Goal: Transaction & Acquisition: Purchase product/service

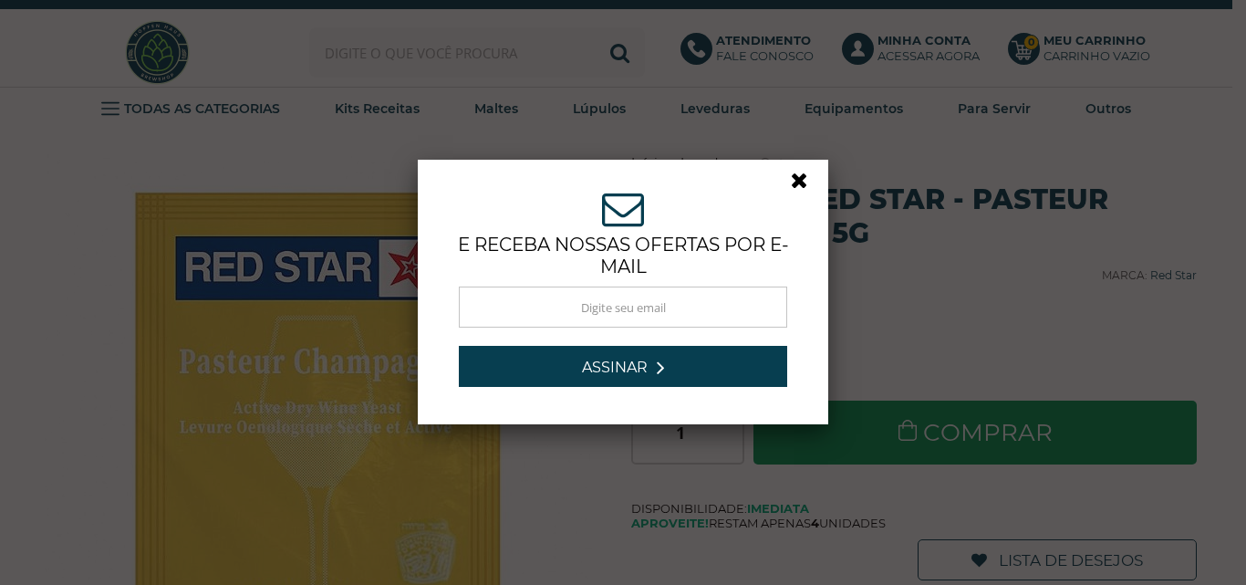
click at [797, 183] on link at bounding box center [807, 185] width 33 height 33
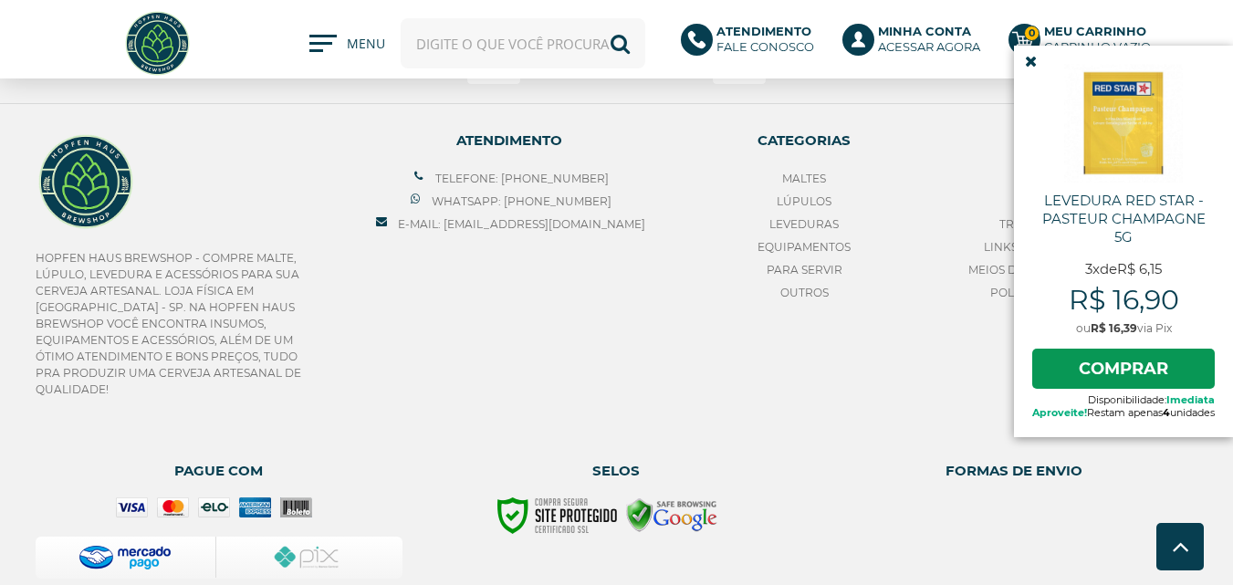
scroll to position [2051, 0]
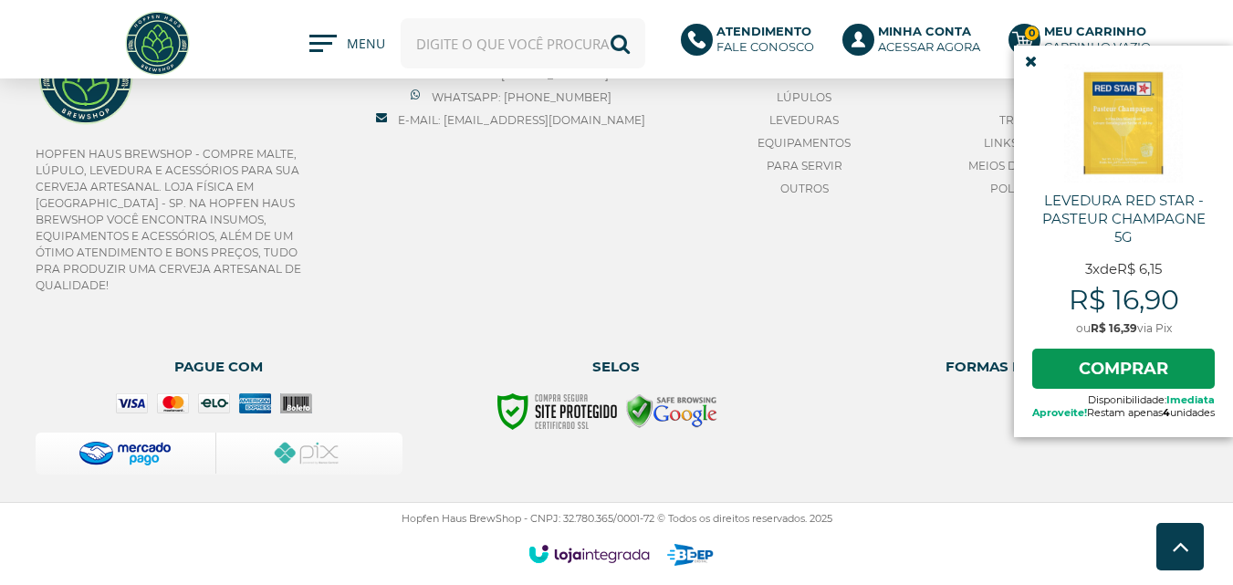
click at [1025, 66] on icon at bounding box center [1031, 62] width 12 height 16
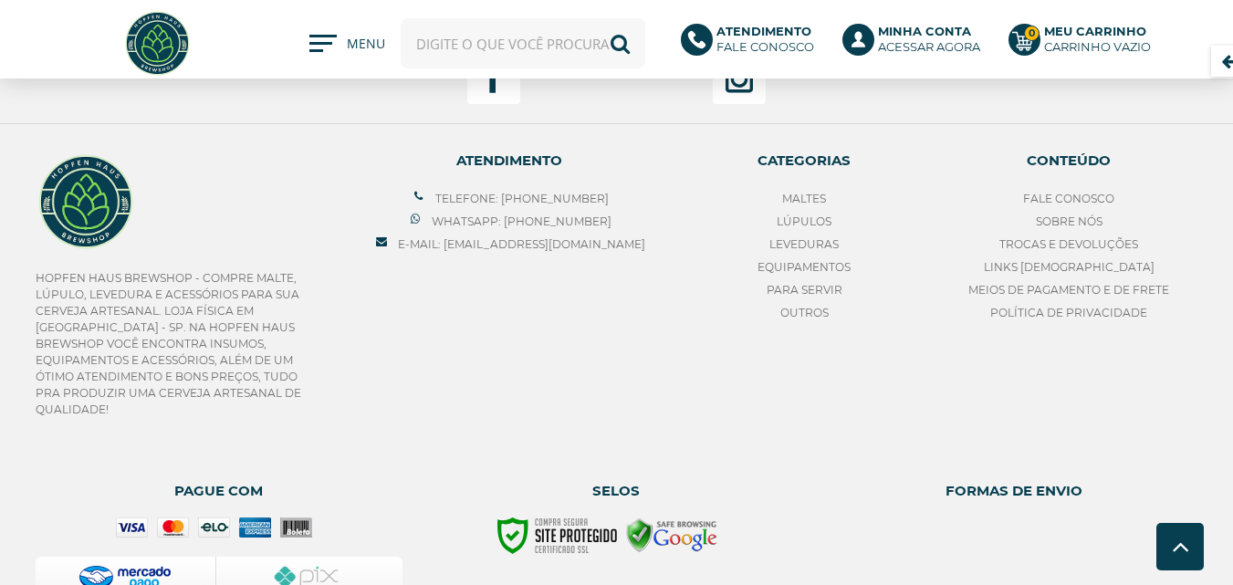
scroll to position [1869, 0]
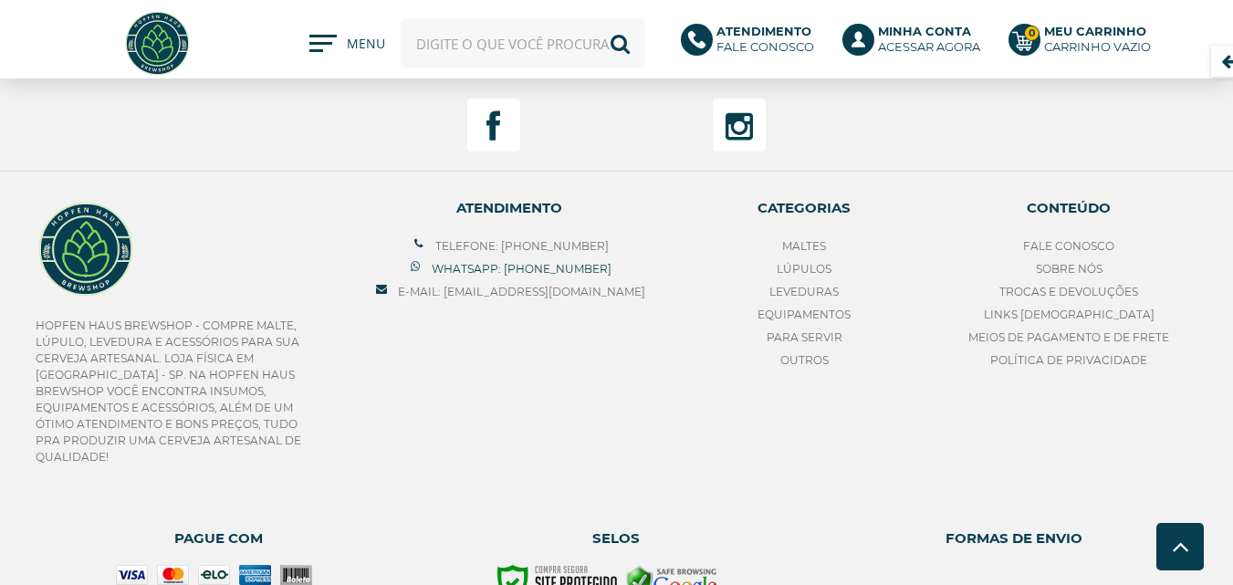
click at [520, 276] on link "Whatsapp: [PHONE_NUMBER]" at bounding box center [509, 269] width 204 height 14
click at [515, 276] on link "Whatsapp: [PHONE_NUMBER]" at bounding box center [509, 269] width 204 height 14
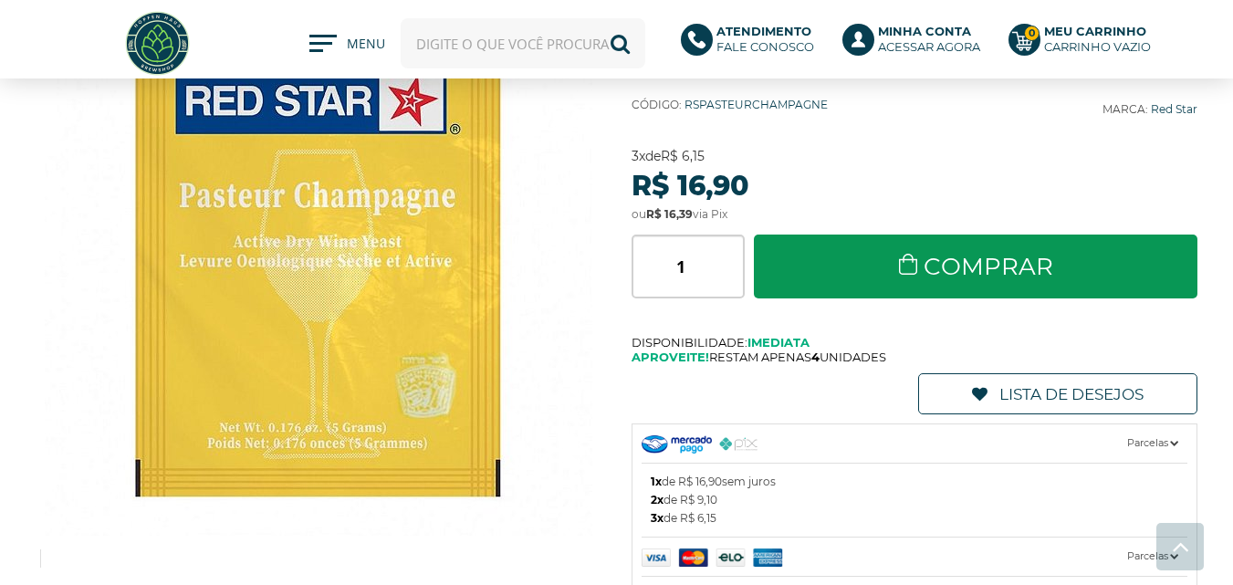
scroll to position [0, 0]
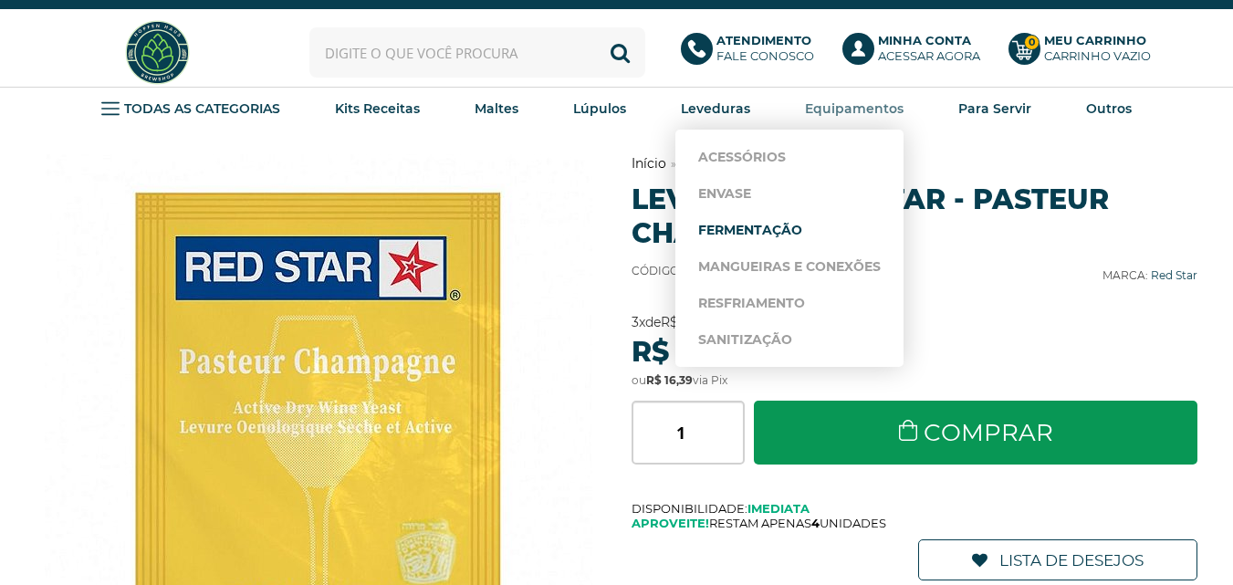
click at [769, 224] on link "Fermentação" at bounding box center [789, 230] width 182 height 36
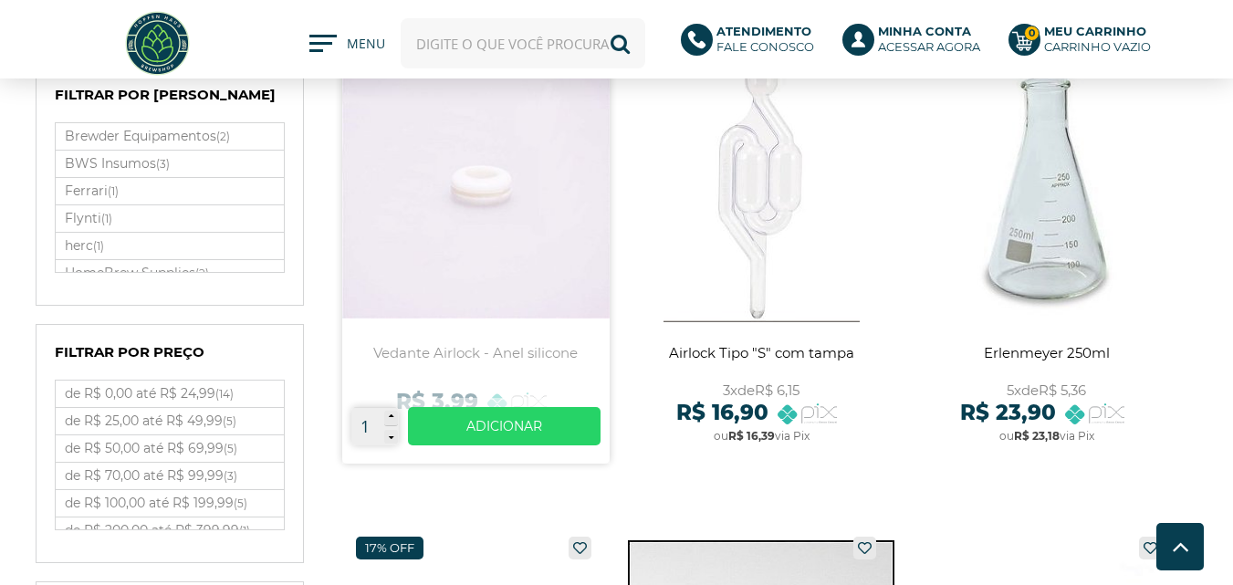
scroll to position [639, 0]
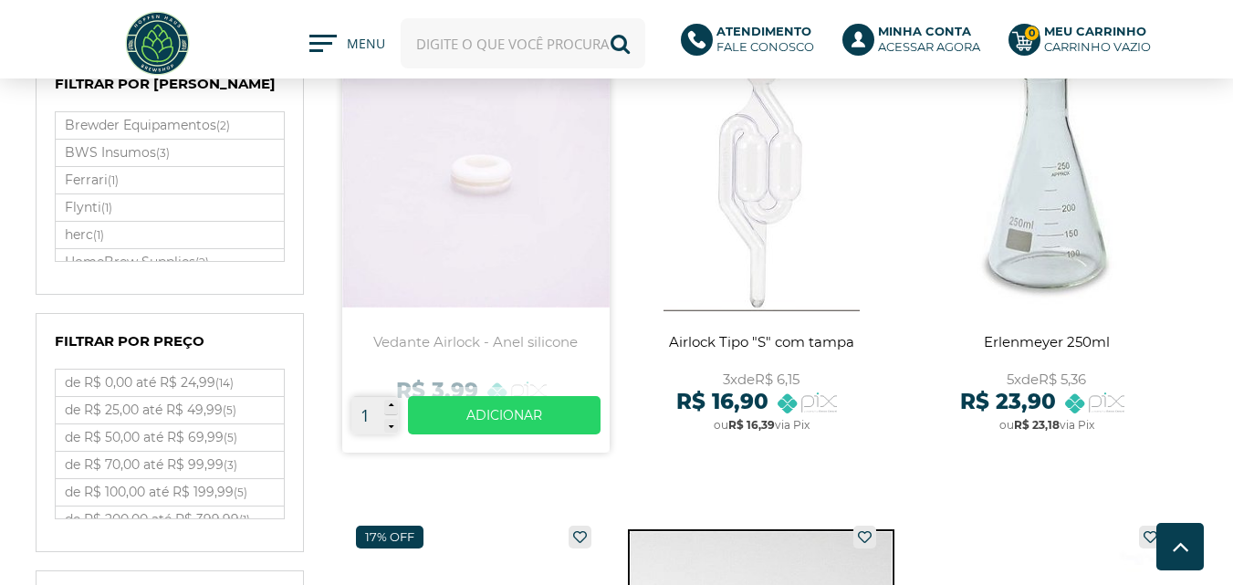
click at [470, 182] on link at bounding box center [475, 240] width 267 height 424
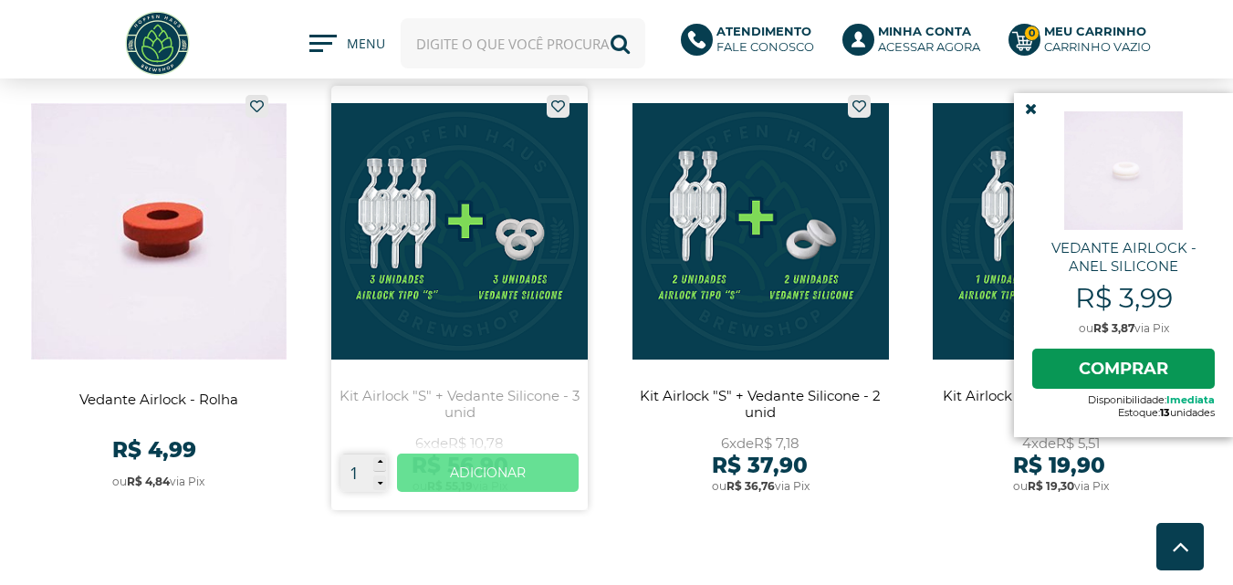
scroll to position [1369, 0]
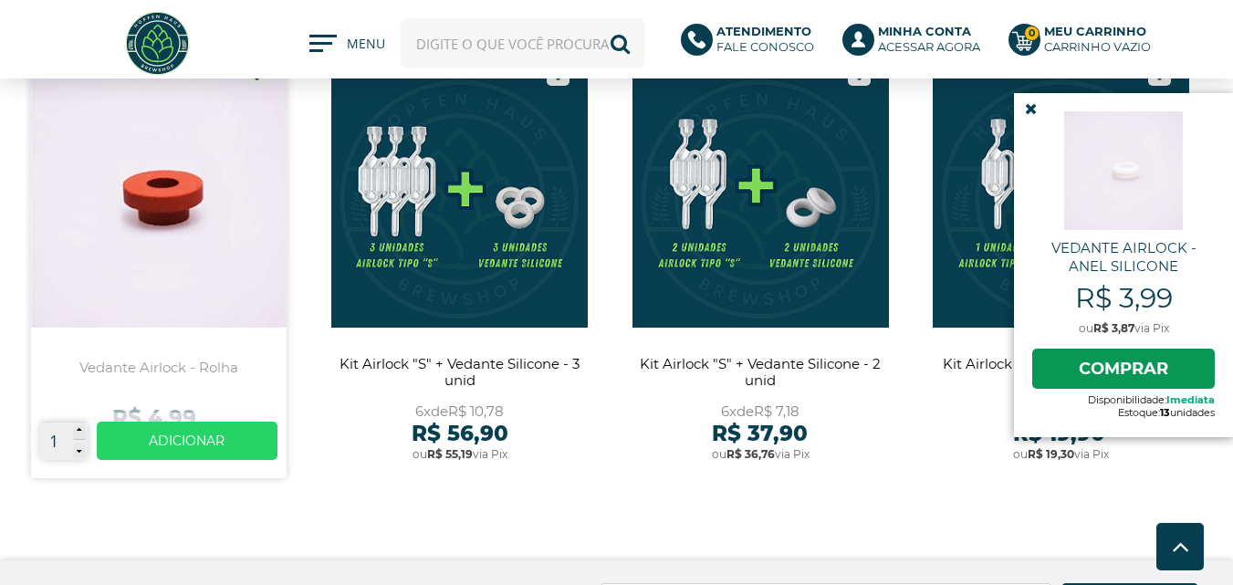
click at [199, 232] on link at bounding box center [159, 266] width 256 height 424
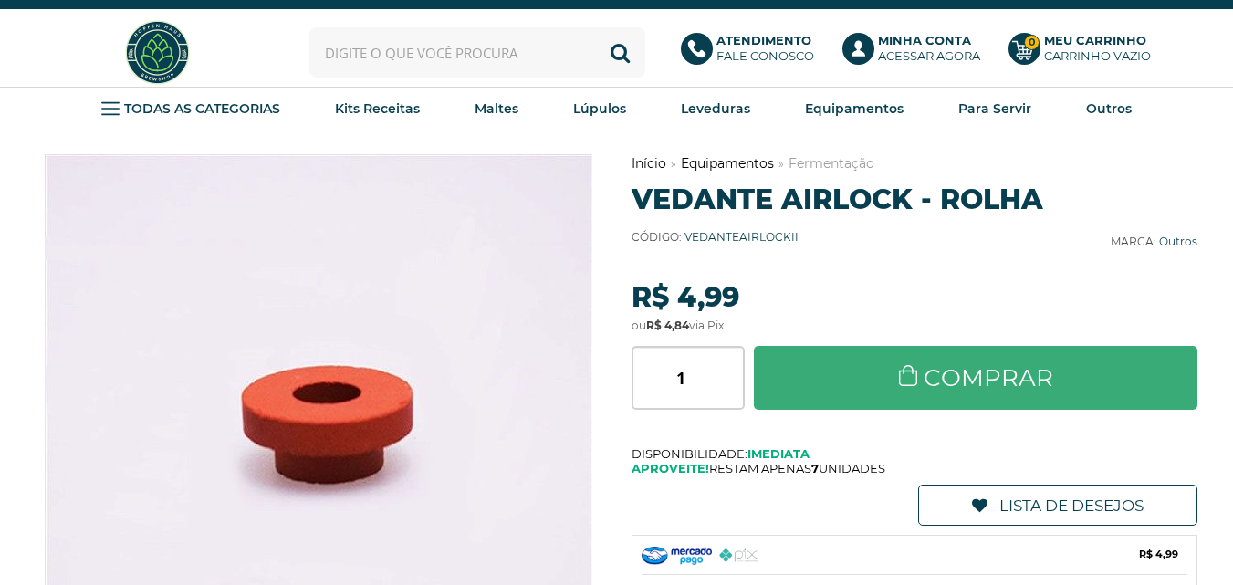
click at [822, 359] on link "Comprar" at bounding box center [976, 378] width 444 height 64
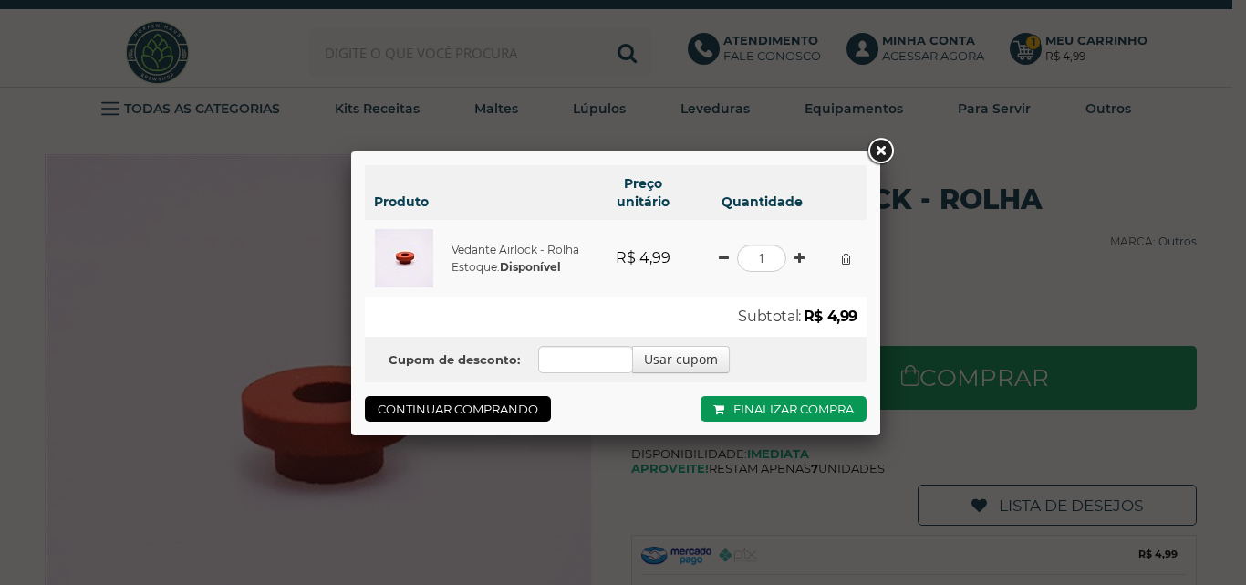
click at [886, 148] on link at bounding box center [880, 151] width 33 height 33
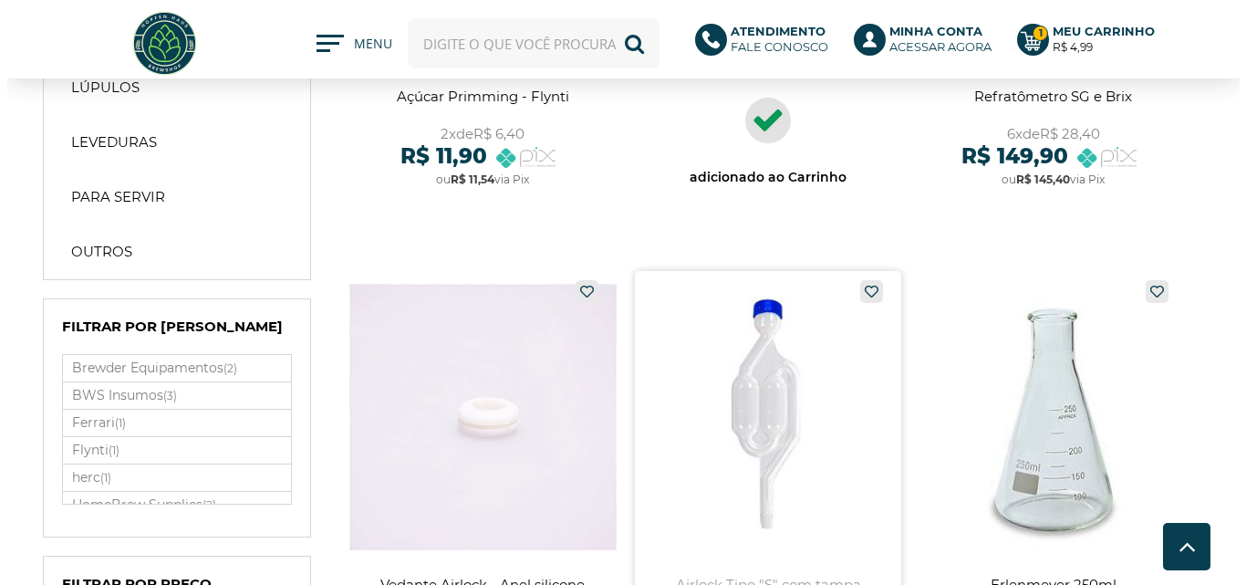
scroll to position [578, 0]
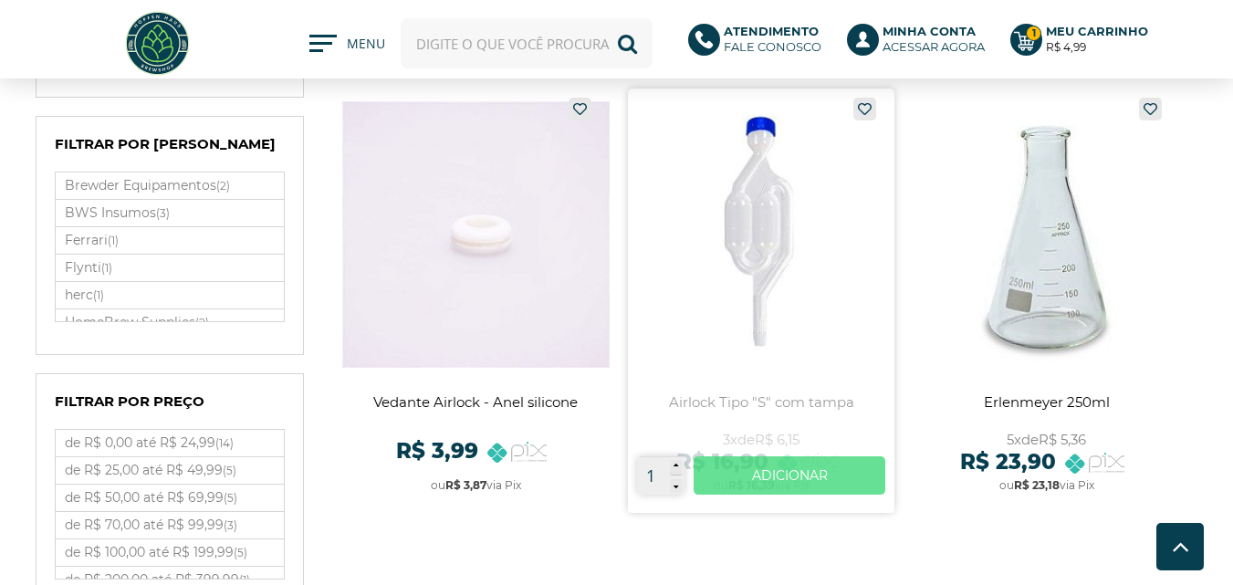
click at [772, 474] on link "Ver mais" at bounding box center [789, 475] width 193 height 38
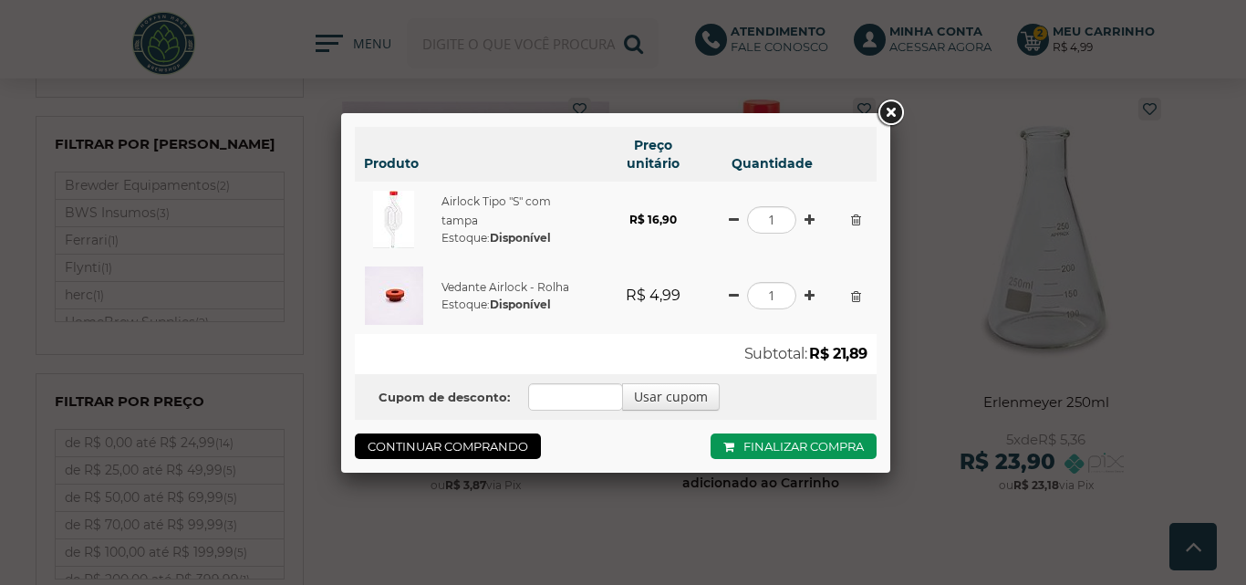
click at [886, 117] on link at bounding box center [890, 113] width 33 height 33
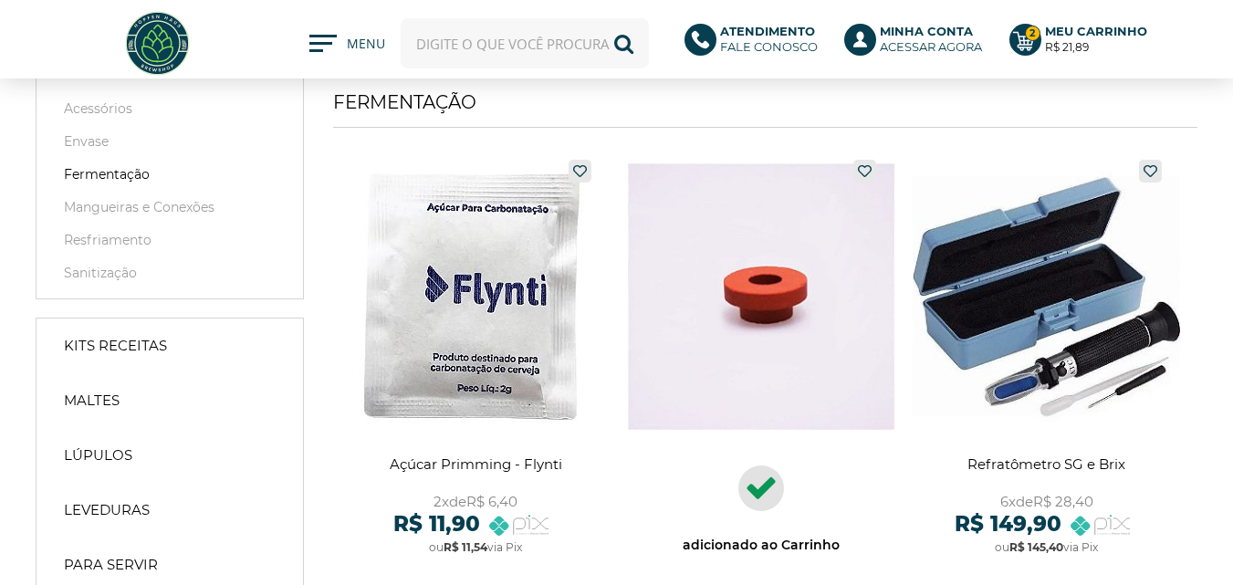
scroll to position [0, 0]
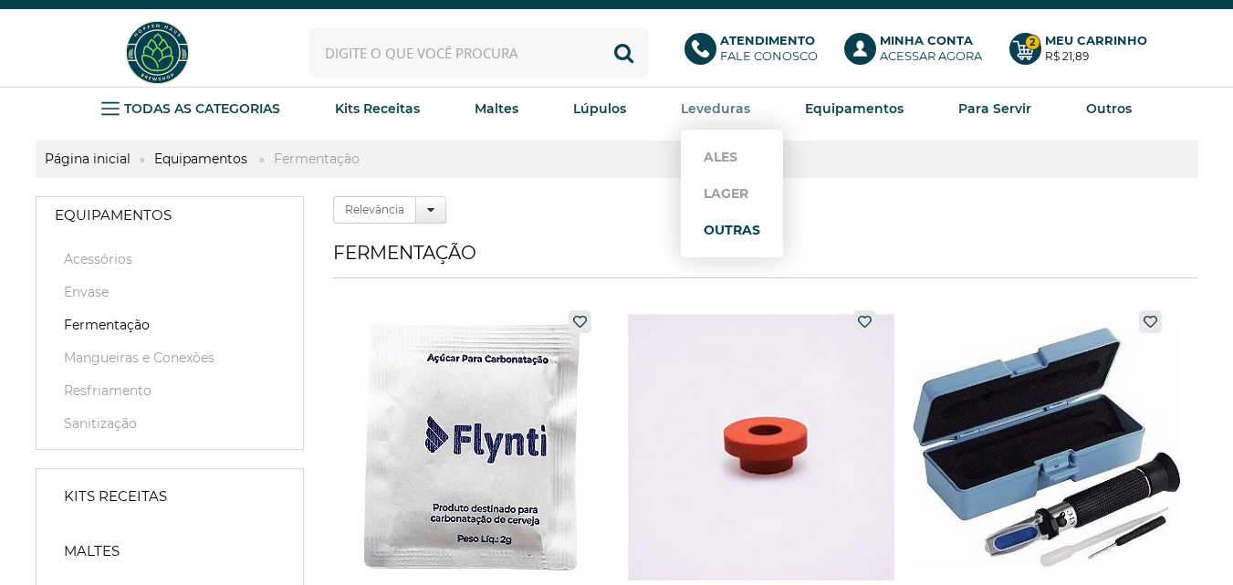
click at [721, 226] on link "Outras" at bounding box center [731, 230] width 57 height 36
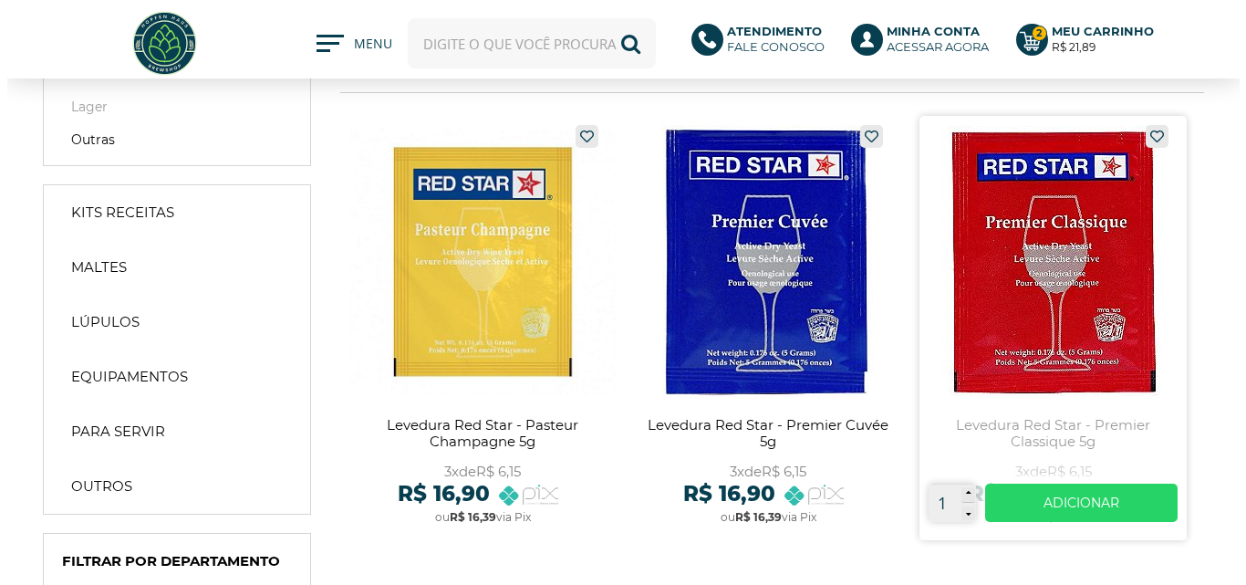
scroll to position [91, 0]
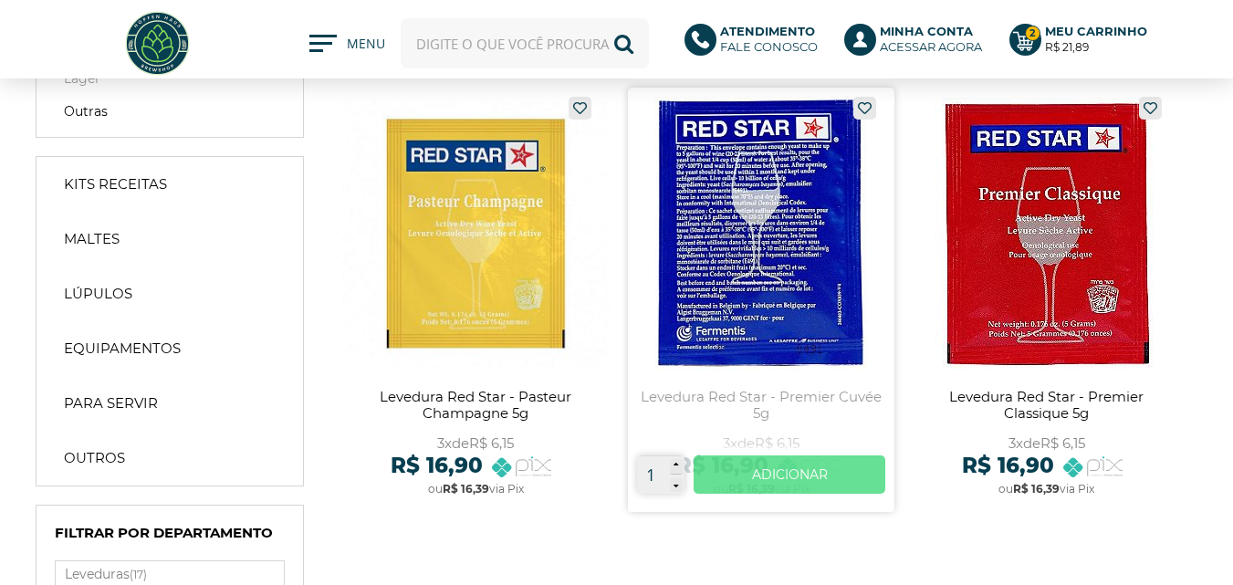
click at [809, 472] on link "Ver mais" at bounding box center [789, 474] width 193 height 38
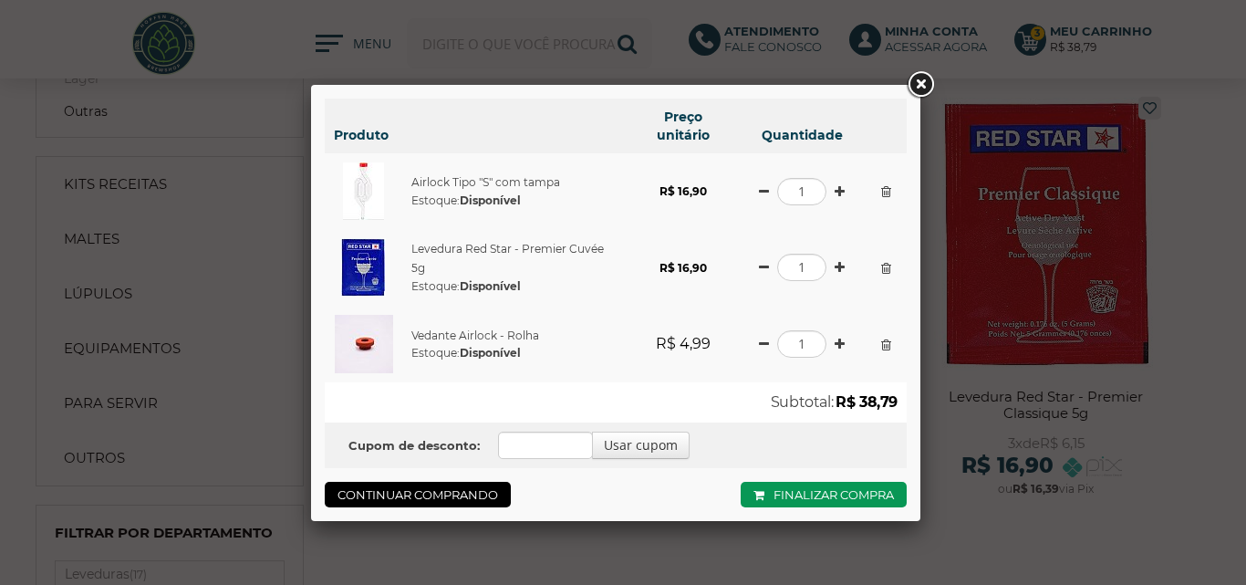
click at [916, 86] on link at bounding box center [920, 84] width 33 height 33
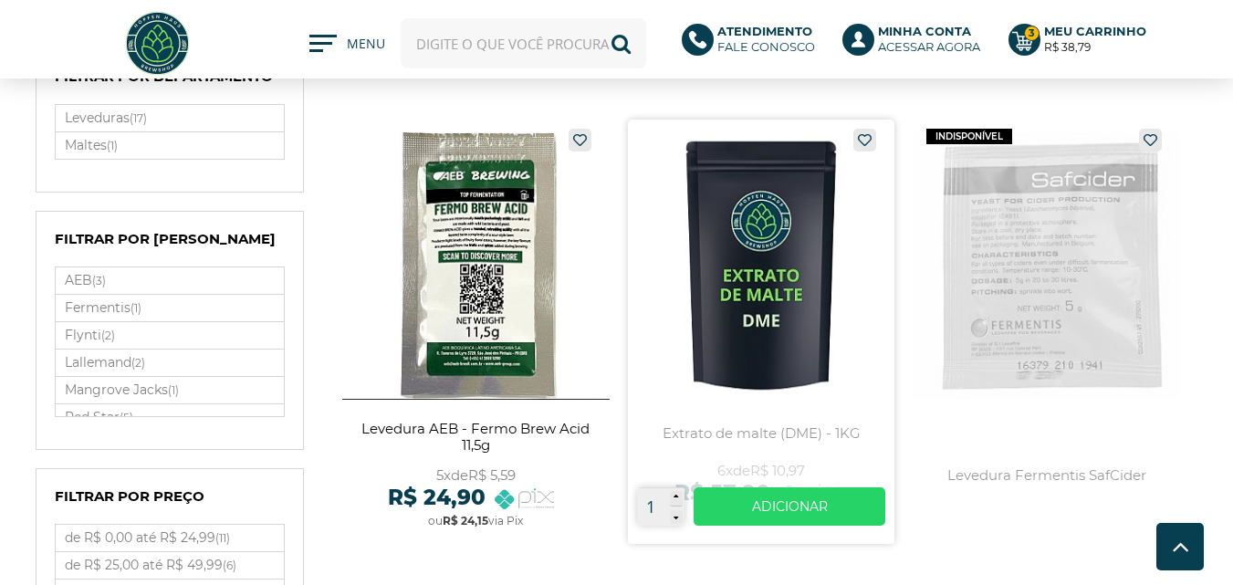
scroll to position [0, 0]
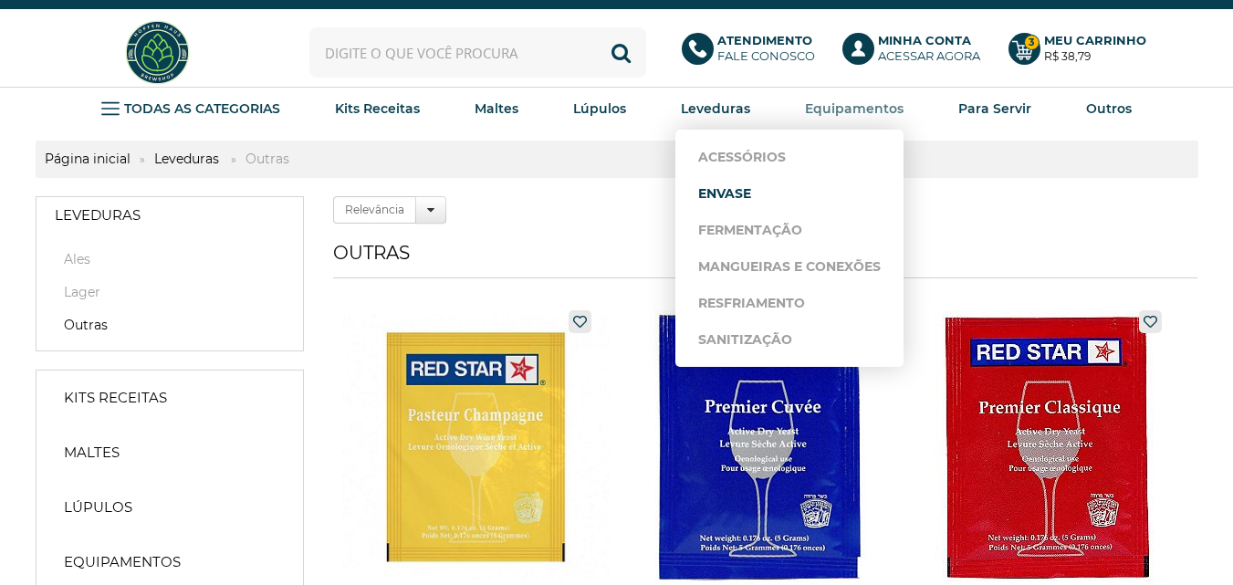
click at [745, 195] on link "Envase" at bounding box center [789, 193] width 182 height 36
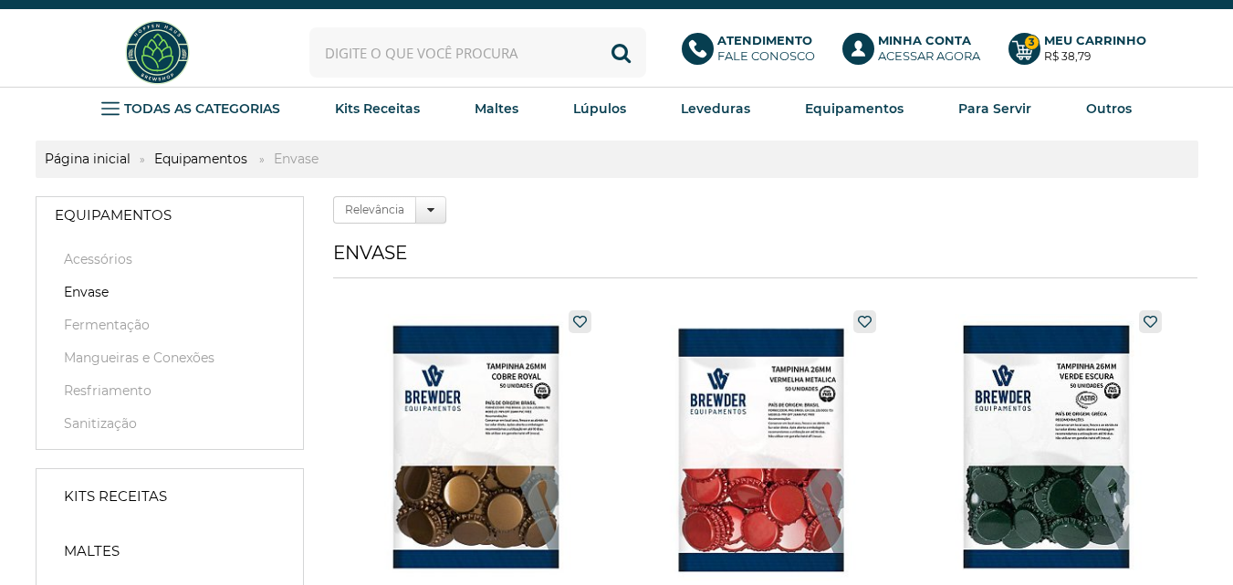
click at [151, 55] on img at bounding box center [157, 52] width 68 height 68
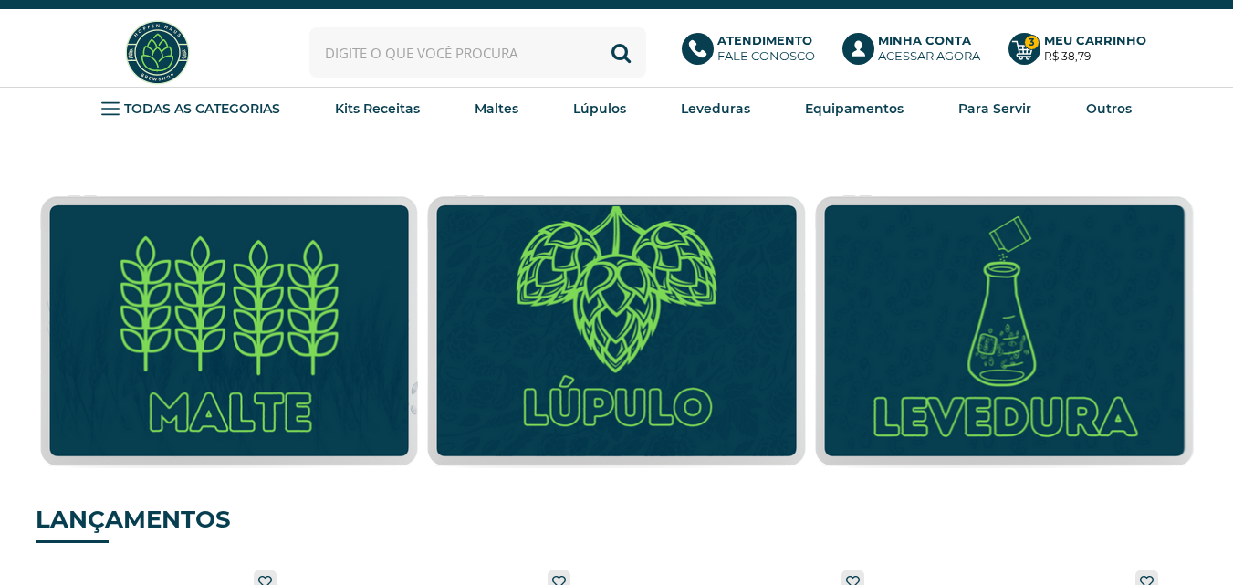
click at [465, 68] on input "text" at bounding box center [477, 52] width 337 height 50
type input "garrafa"
click at [596, 27] on button "Buscar" at bounding box center [621, 52] width 50 height 50
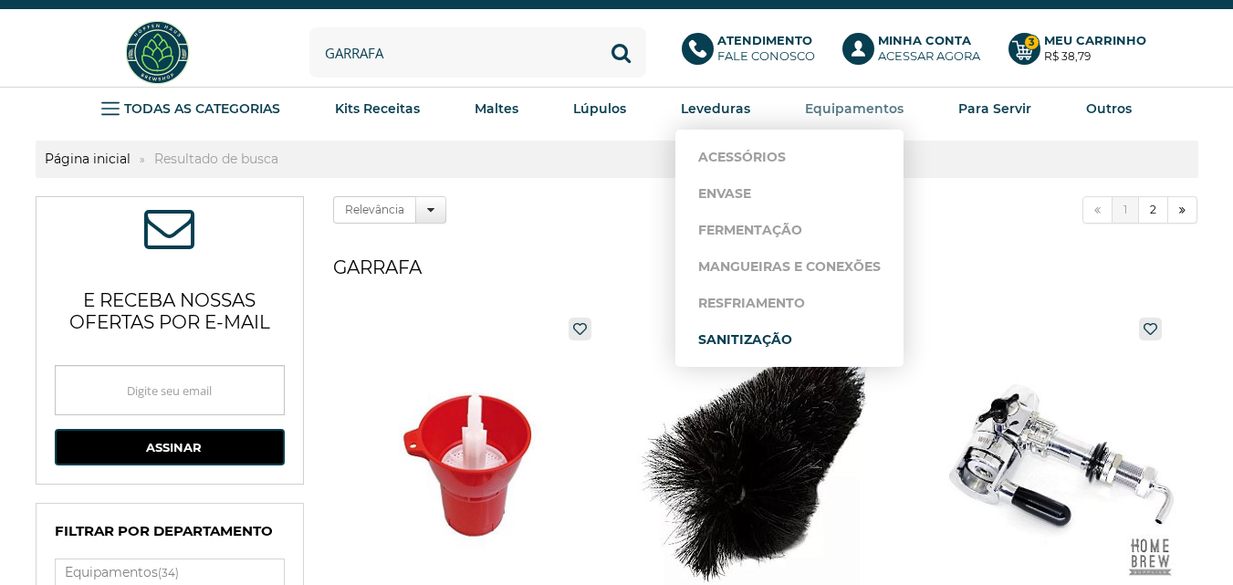
click at [765, 339] on link "Sanitização" at bounding box center [789, 339] width 182 height 36
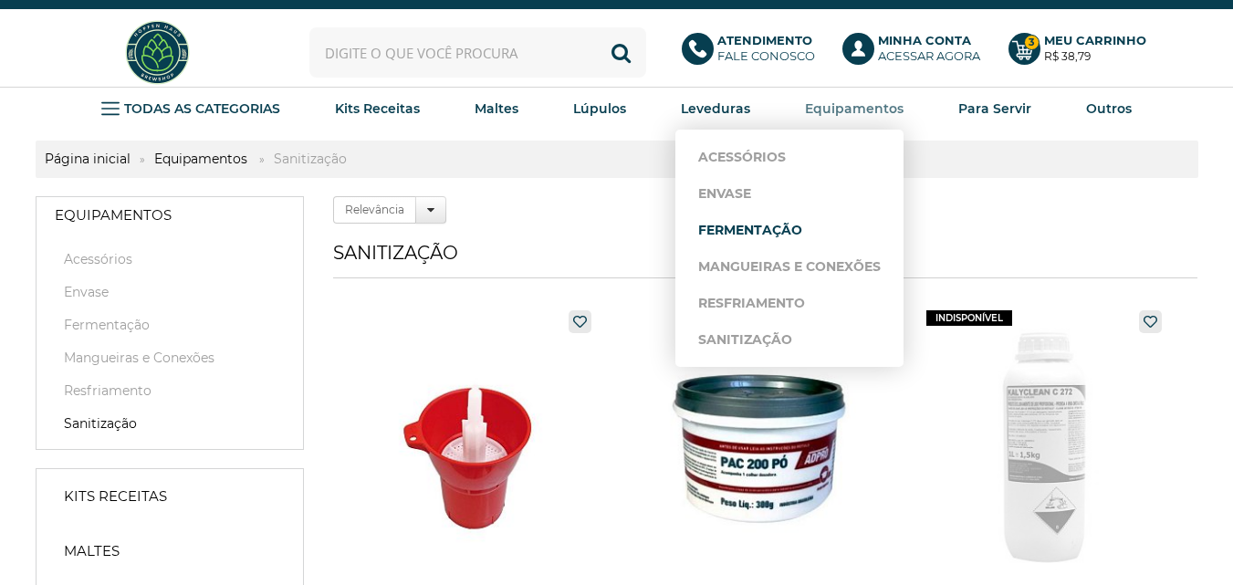
click at [742, 236] on link "Fermentação" at bounding box center [789, 230] width 182 height 36
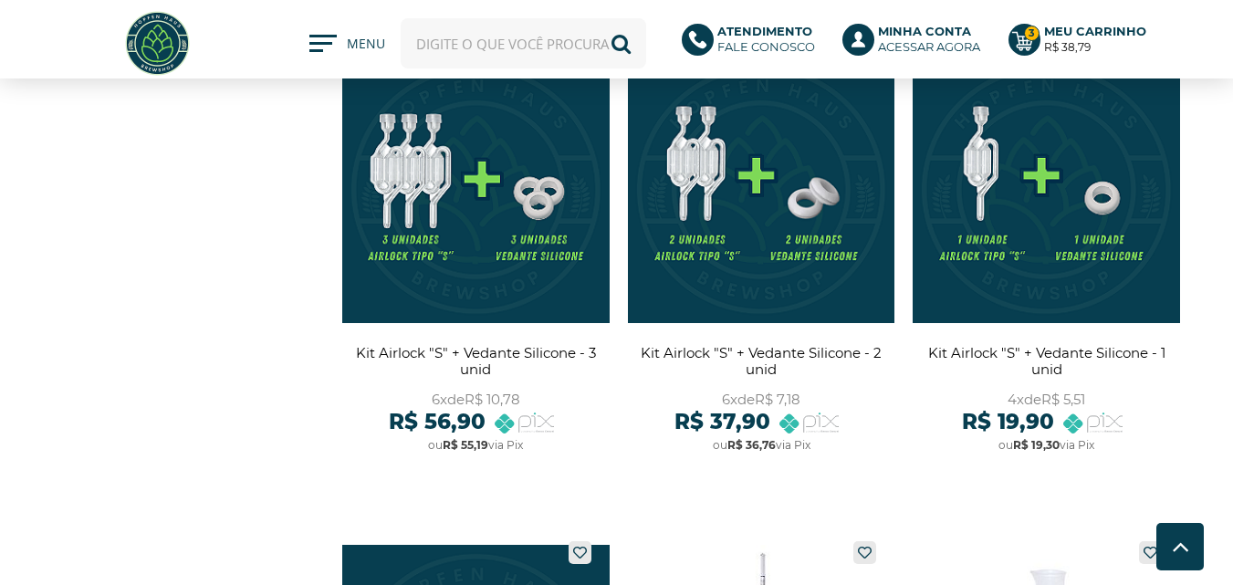
scroll to position [1642, 0]
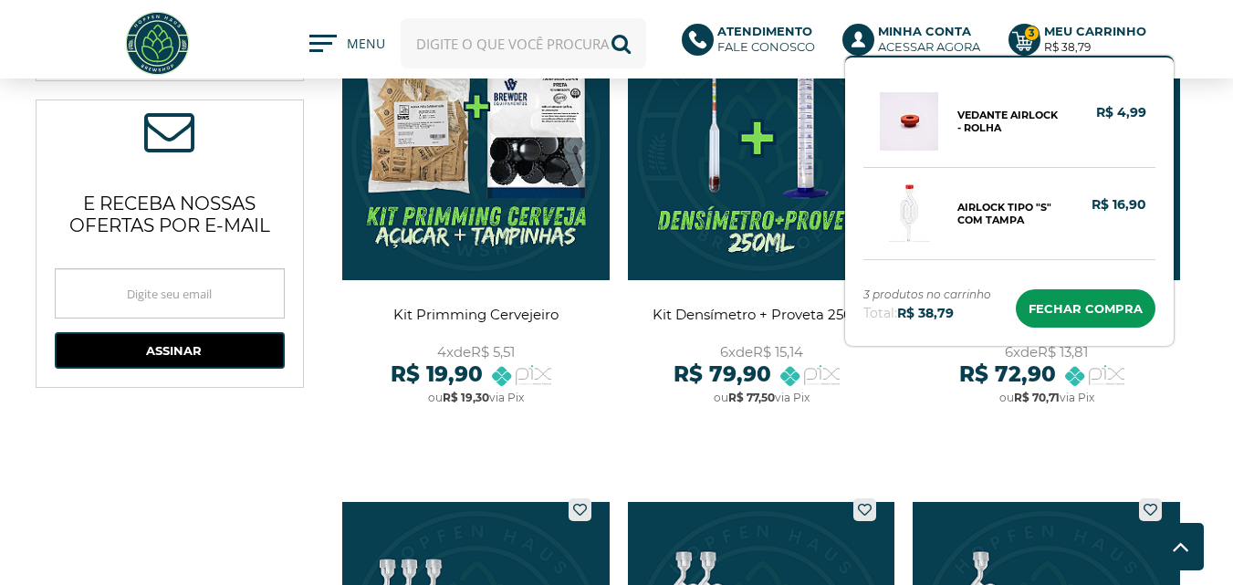
click at [1073, 37] on b "Meu Carrinho" at bounding box center [1095, 31] width 102 height 15
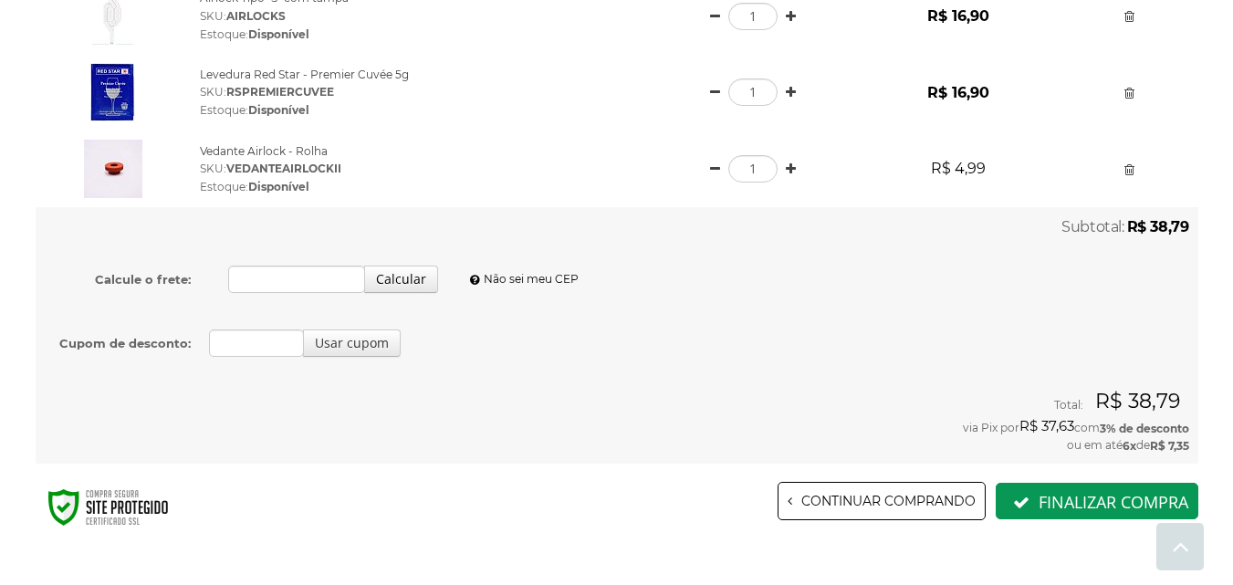
scroll to position [274, 0]
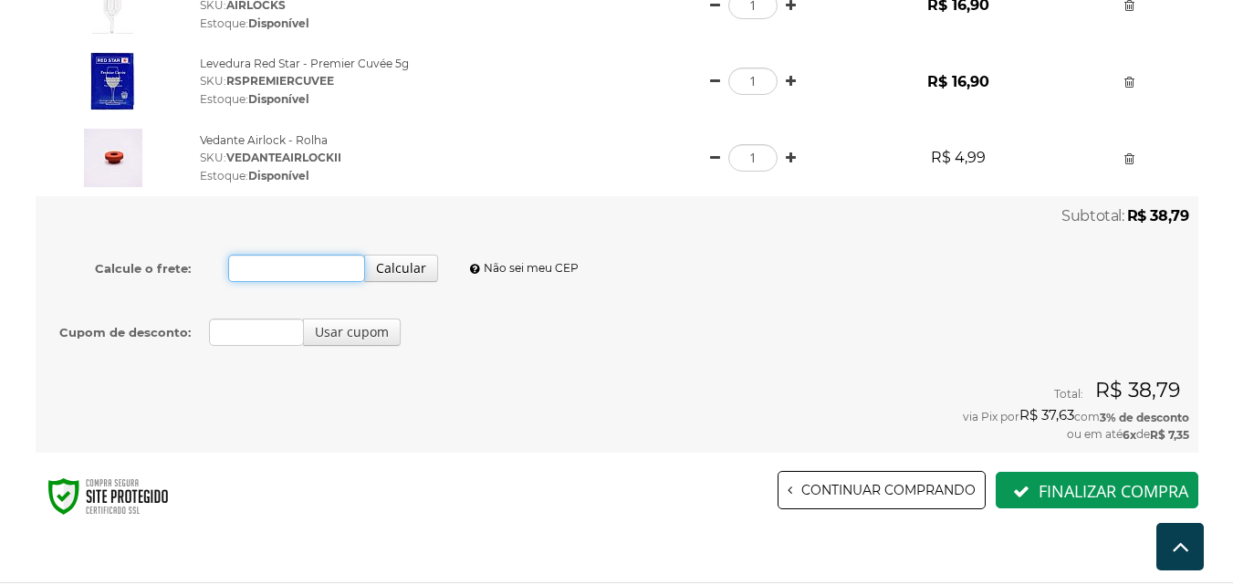
click at [282, 269] on input "Calcule o frete:" at bounding box center [297, 268] width 138 height 27
click at [323, 269] on input "Calcule o frete:" at bounding box center [297, 268] width 138 height 27
click at [813, 330] on div "Usar cupom" at bounding box center [528, 331] width 638 height 27
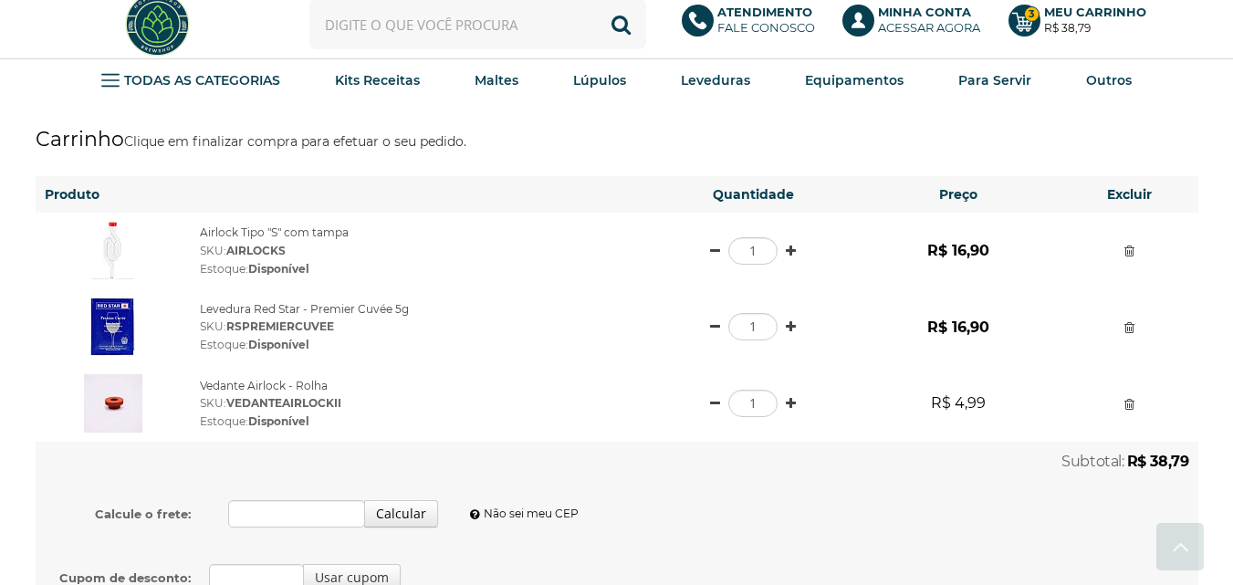
scroll to position [0, 0]
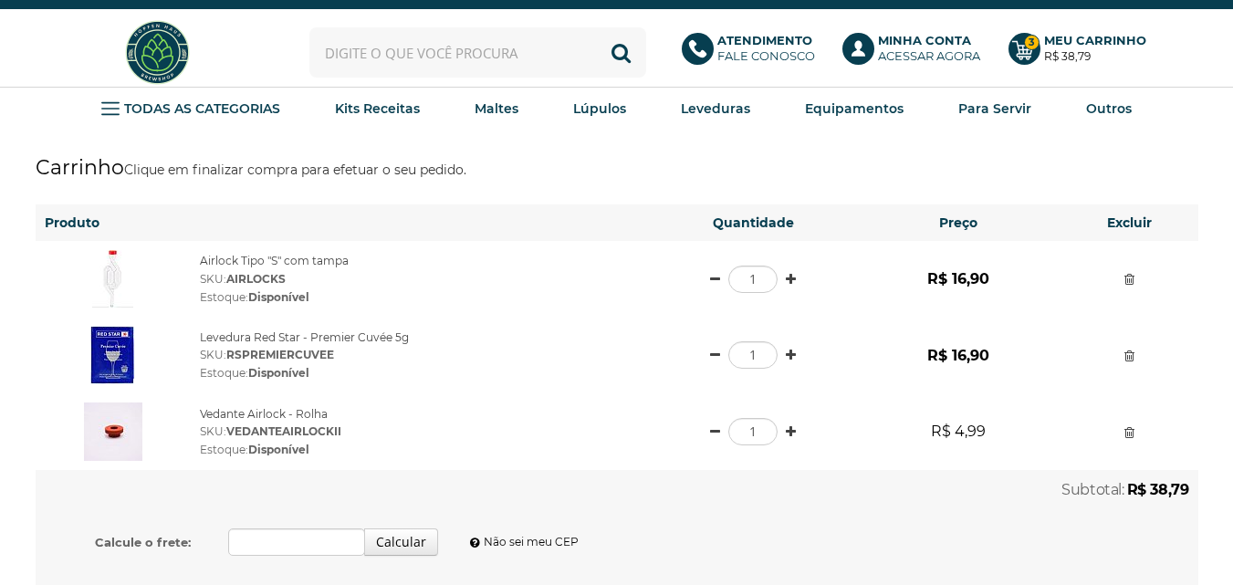
click at [161, 46] on img at bounding box center [157, 52] width 68 height 68
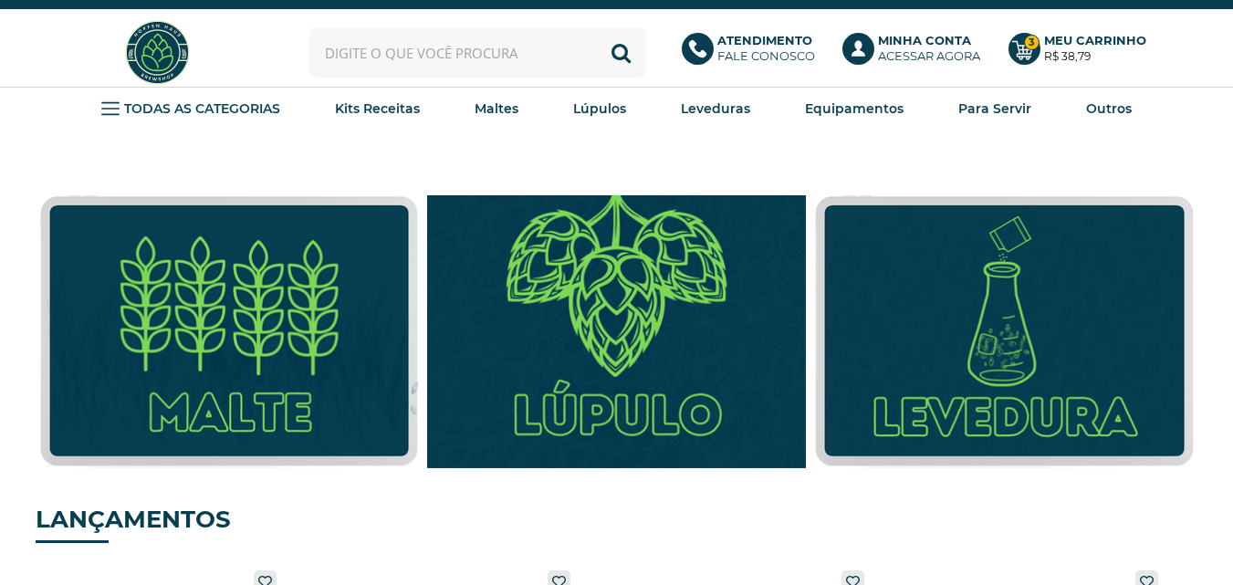
click at [606, 324] on img at bounding box center [616, 332] width 416 height 300
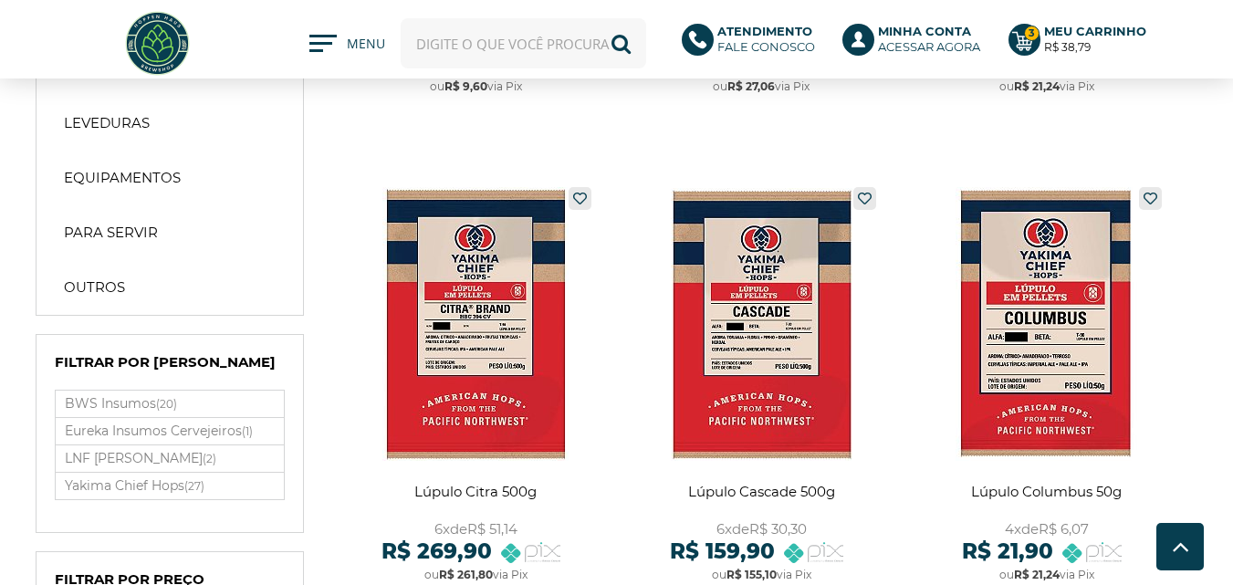
scroll to position [639, 0]
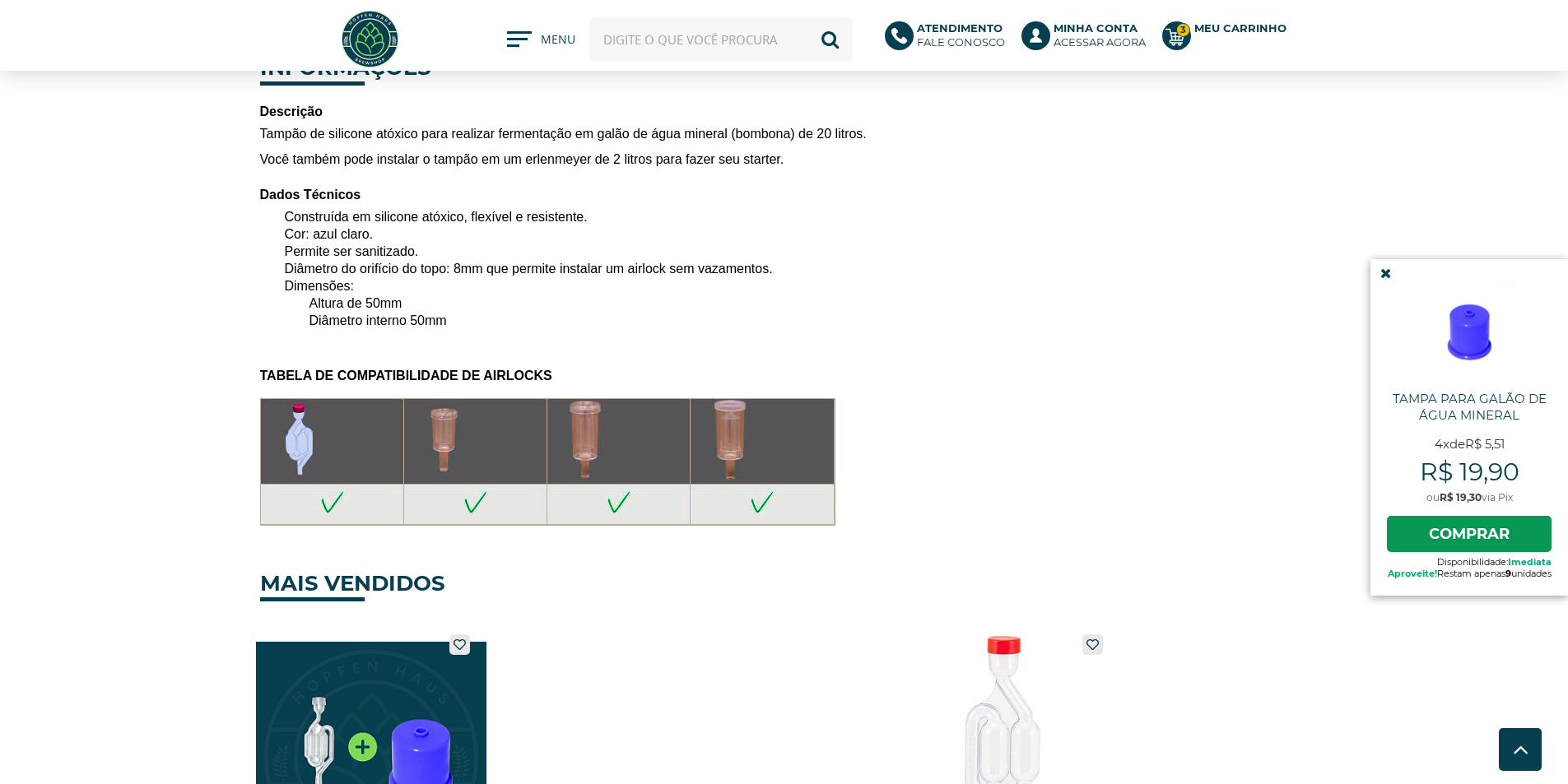
scroll to position [823, 0]
click at [1380, 270] on icon at bounding box center [1386, 274] width 11 height 14
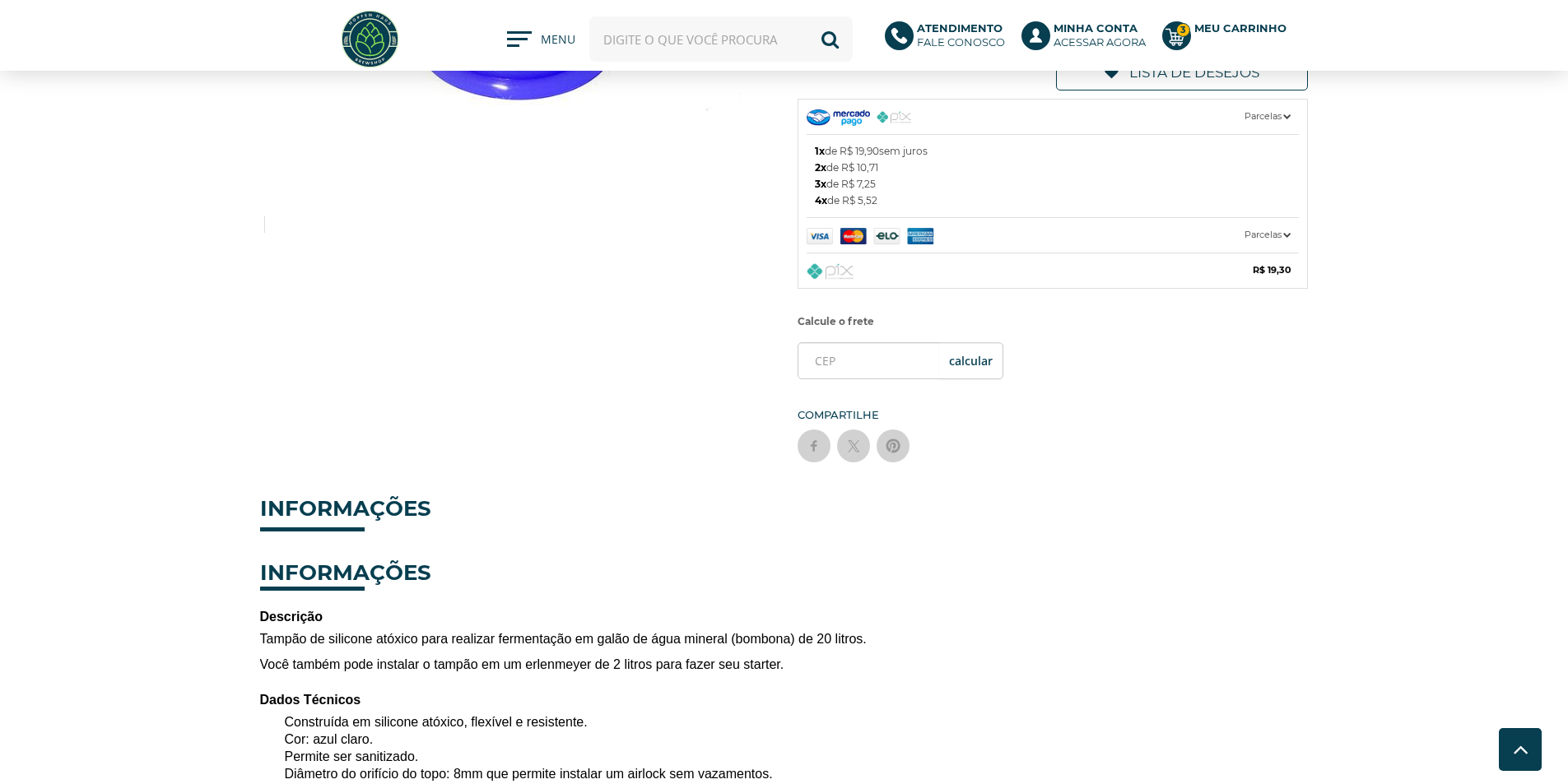
scroll to position [247, 0]
